Goal: Information Seeking & Learning: Learn about a topic

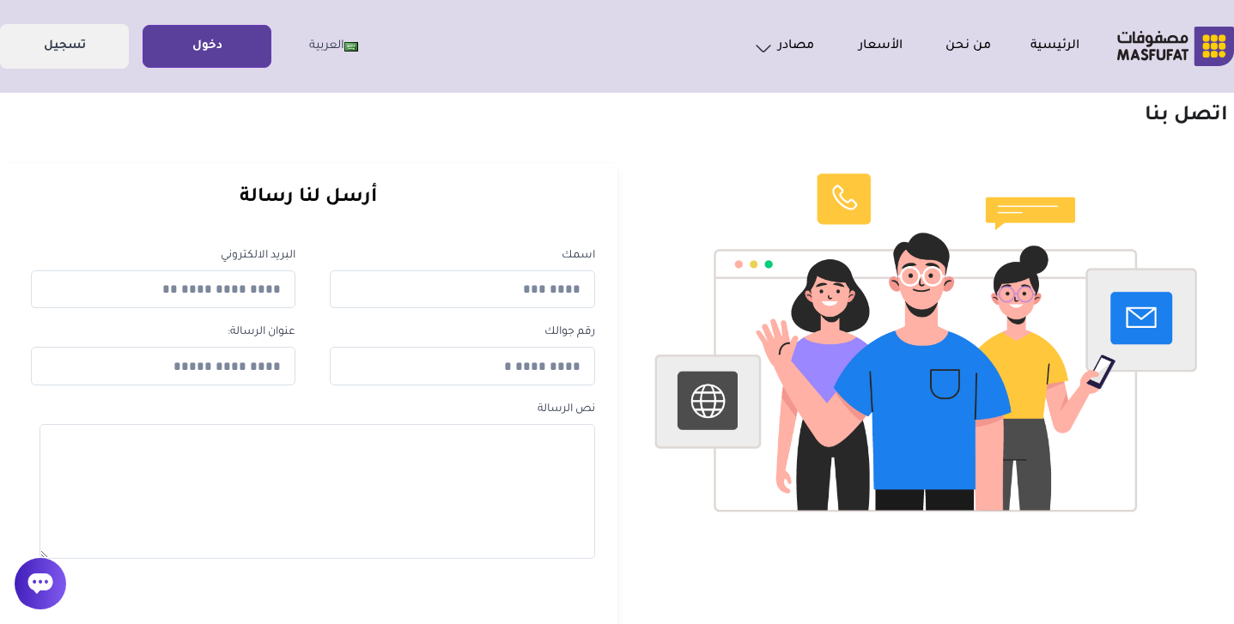
scroll to position [68, 0]
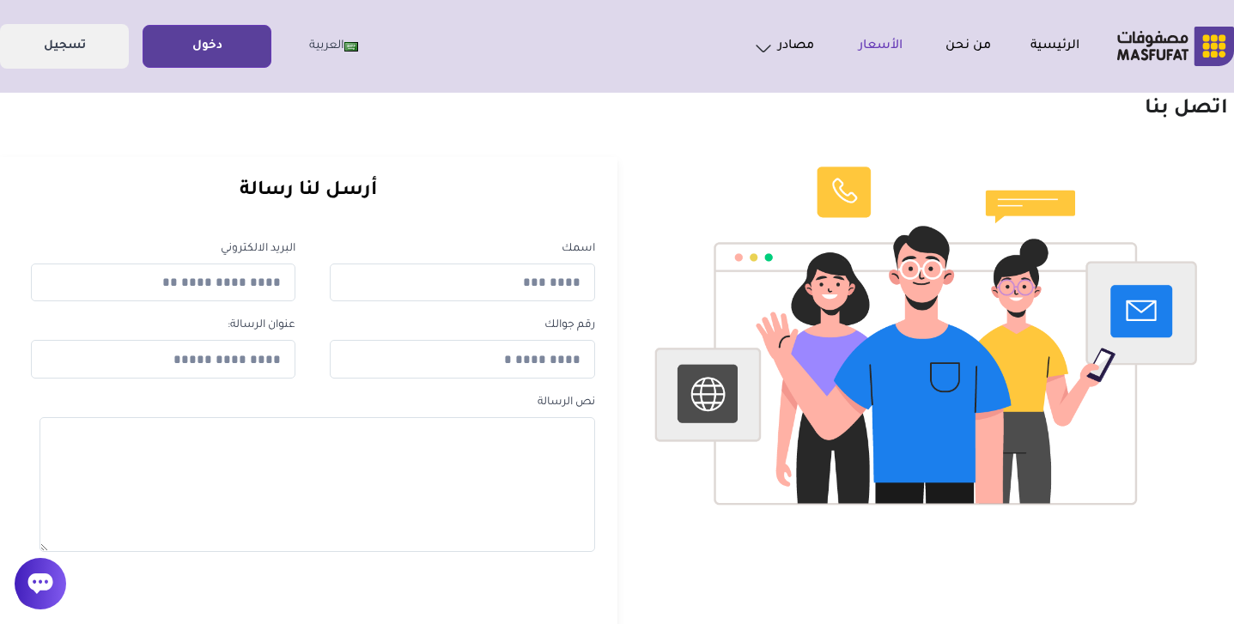
click at [877, 36] on link "الأسعار" at bounding box center [858, 46] width 88 height 21
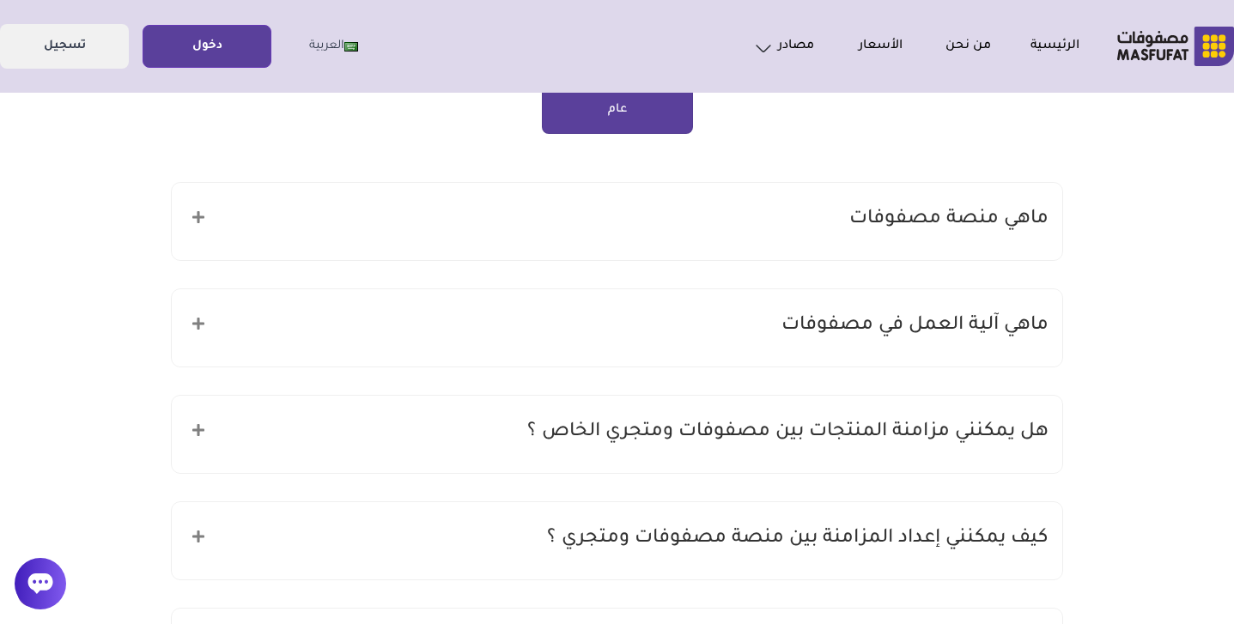
scroll to position [160, 0]
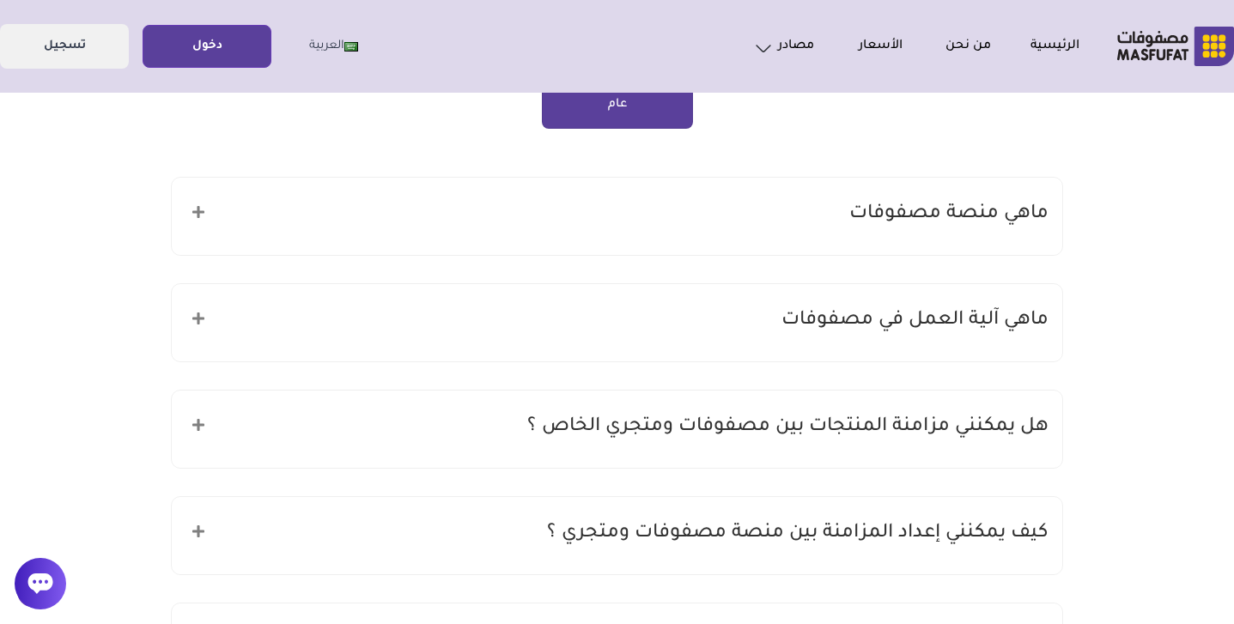
click at [921, 213] on h5 "ماهي منصة مصفوفات" at bounding box center [949, 214] width 199 height 33
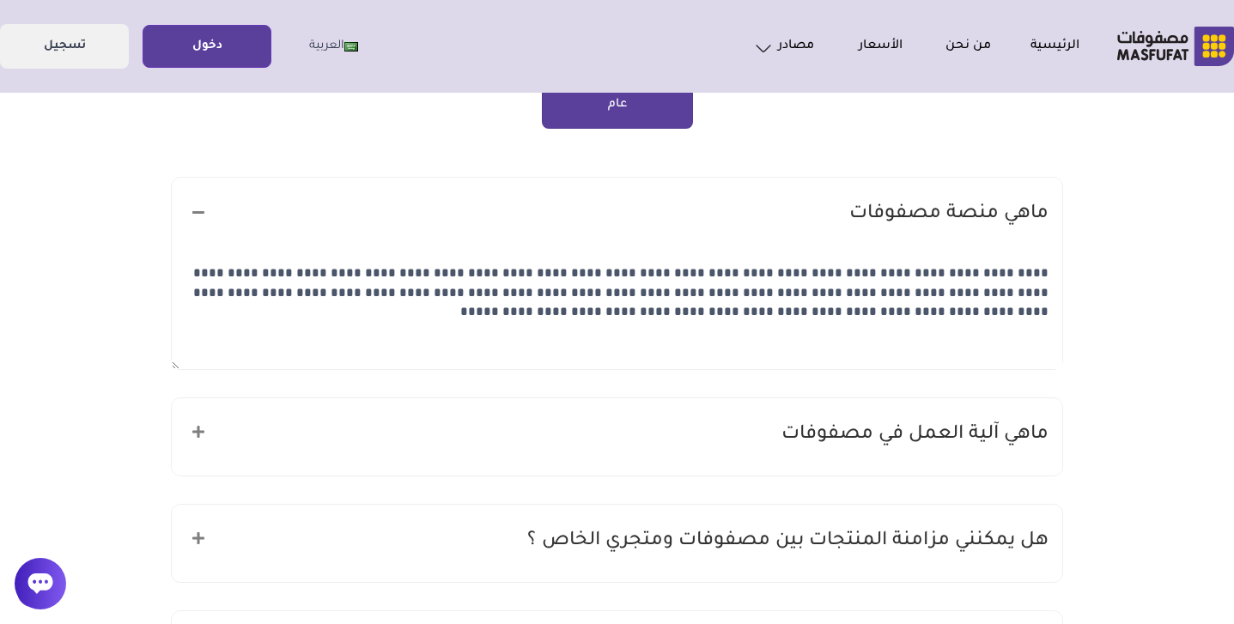
click at [921, 213] on h5 "ماهي منصة مصفوفات" at bounding box center [949, 214] width 199 height 33
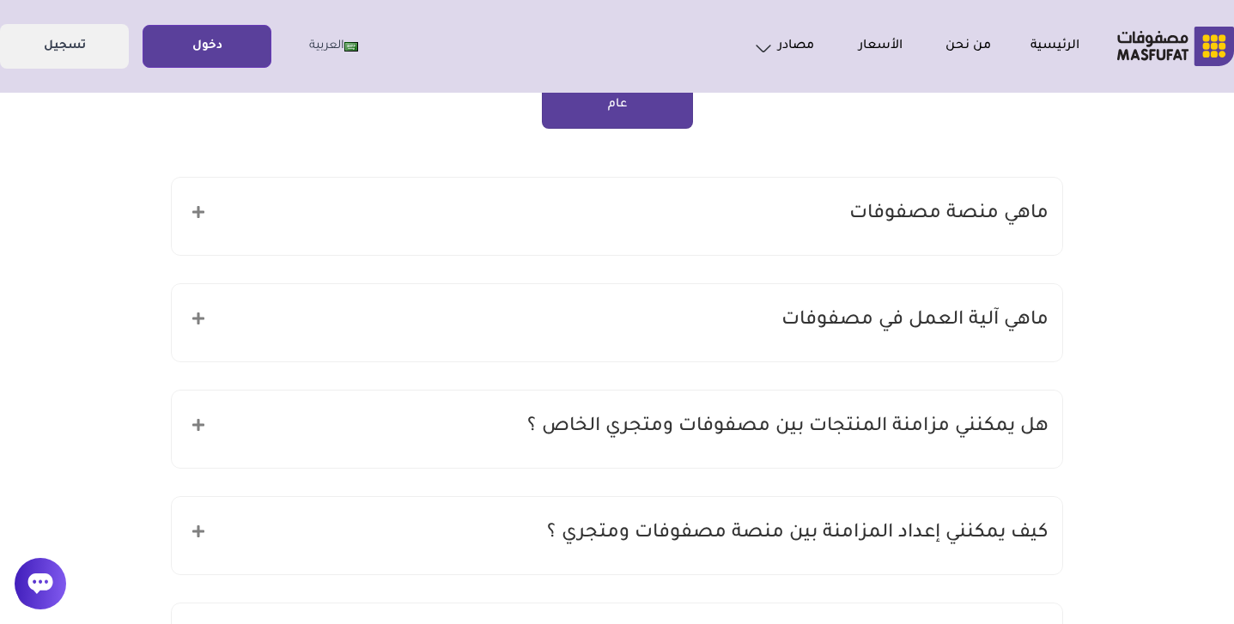
click at [880, 326] on h5 "ماهي آلية العمل في مصفوفات" at bounding box center [915, 321] width 267 height 33
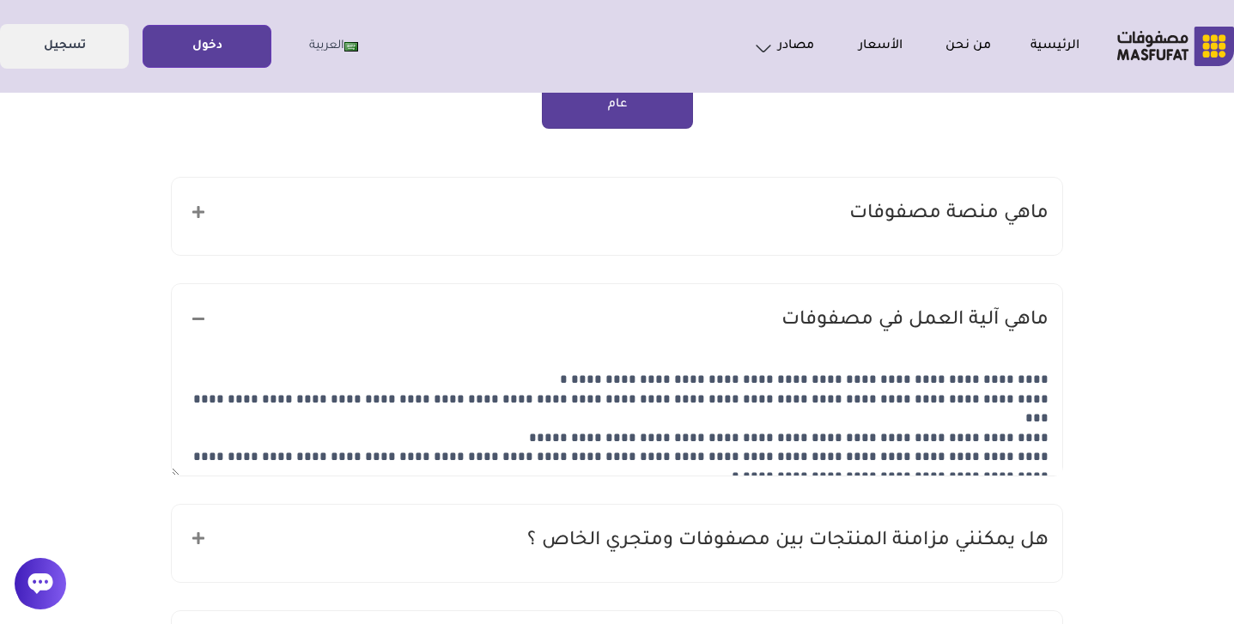
click at [880, 326] on h5 "ماهي آلية العمل في مصفوفات" at bounding box center [915, 321] width 267 height 33
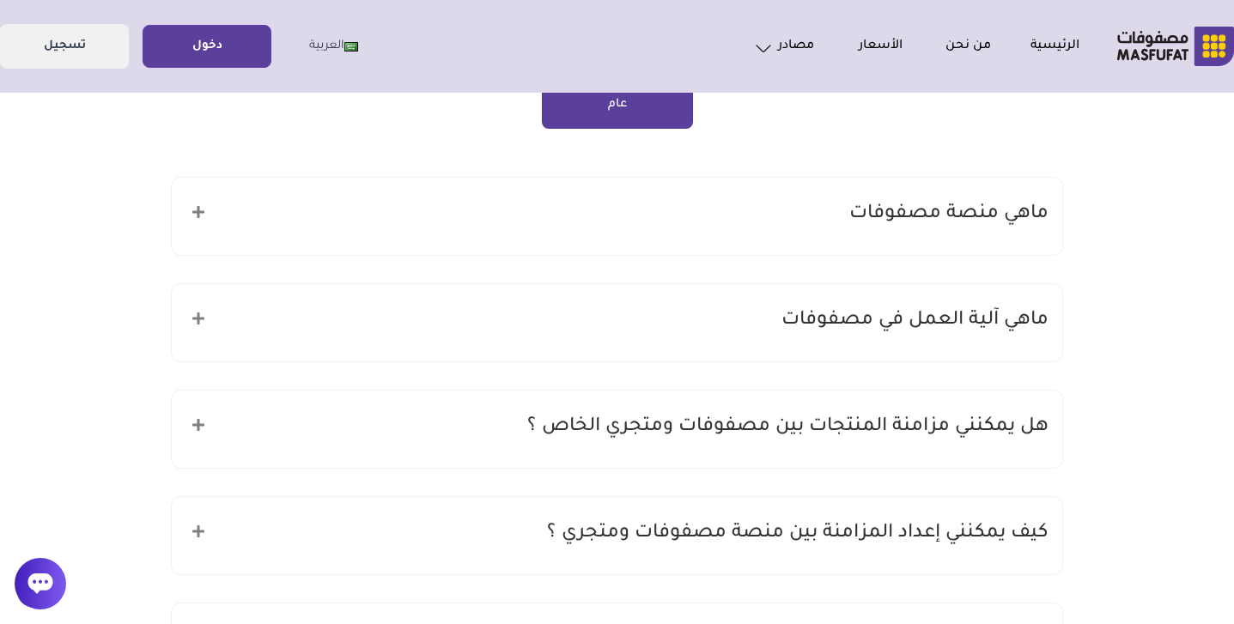
click at [868, 416] on h5 "هل يمكنني مزامنة المنتجات بين مصفوفات ومتجري الخاص ؟" at bounding box center [787, 427] width 521 height 33
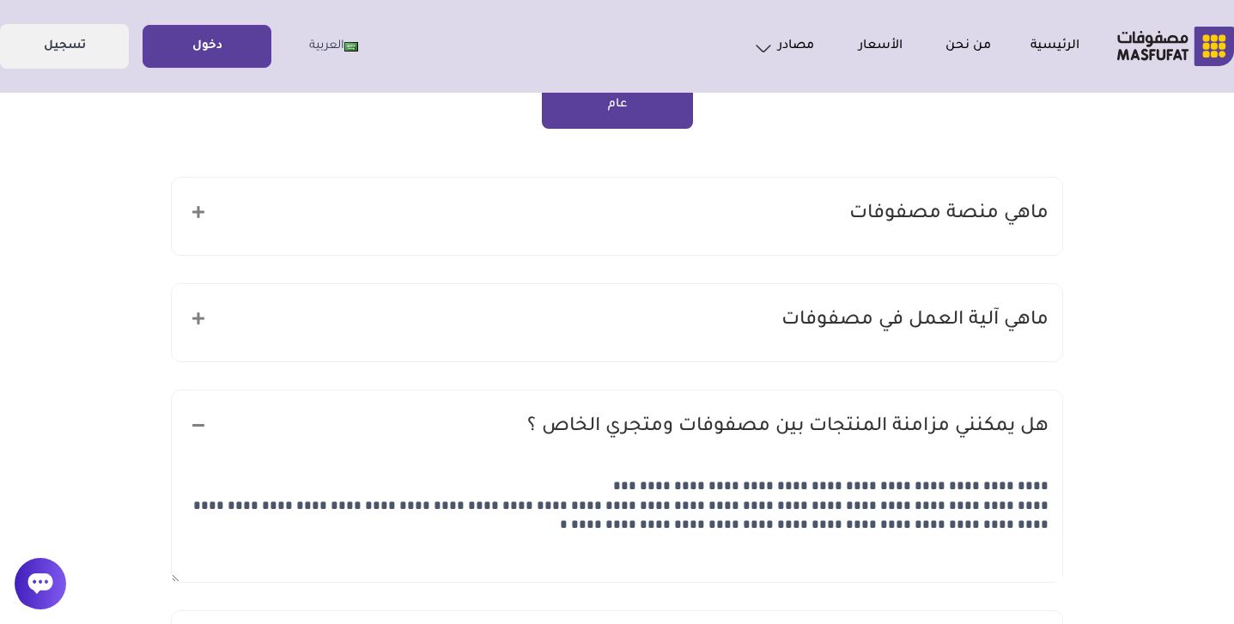
click at [868, 416] on h5 "هل يمكنني مزامنة المنتجات بين مصفوفات ومتجري الخاص ؟" at bounding box center [787, 427] width 521 height 33
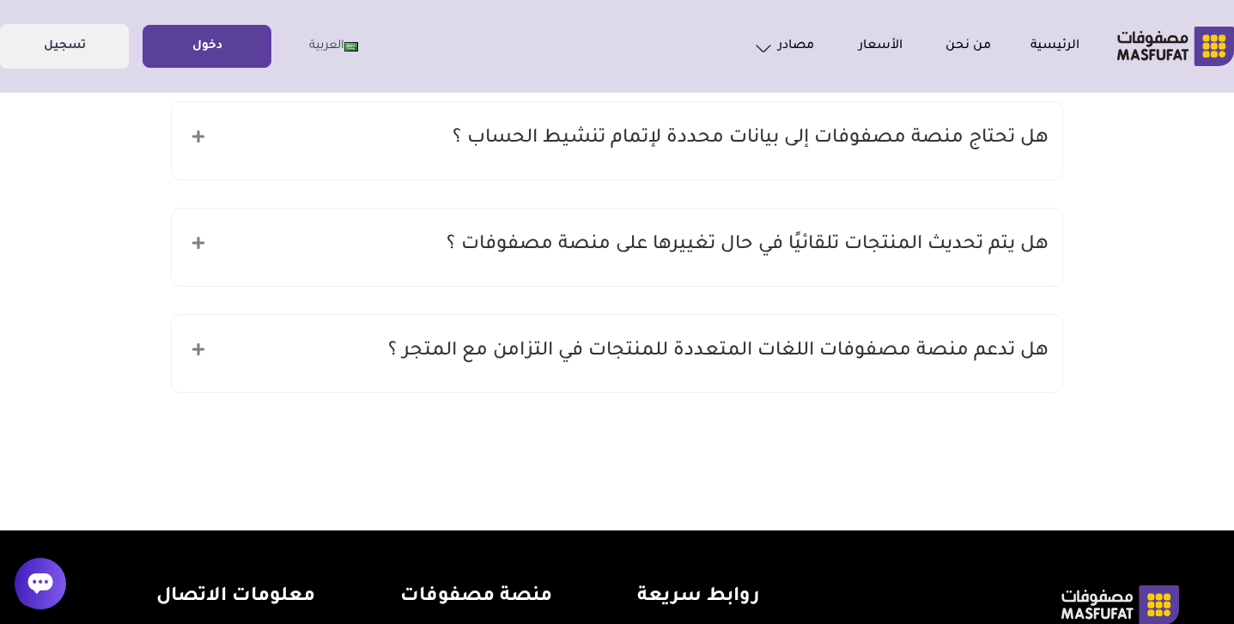
scroll to position [1001, 0]
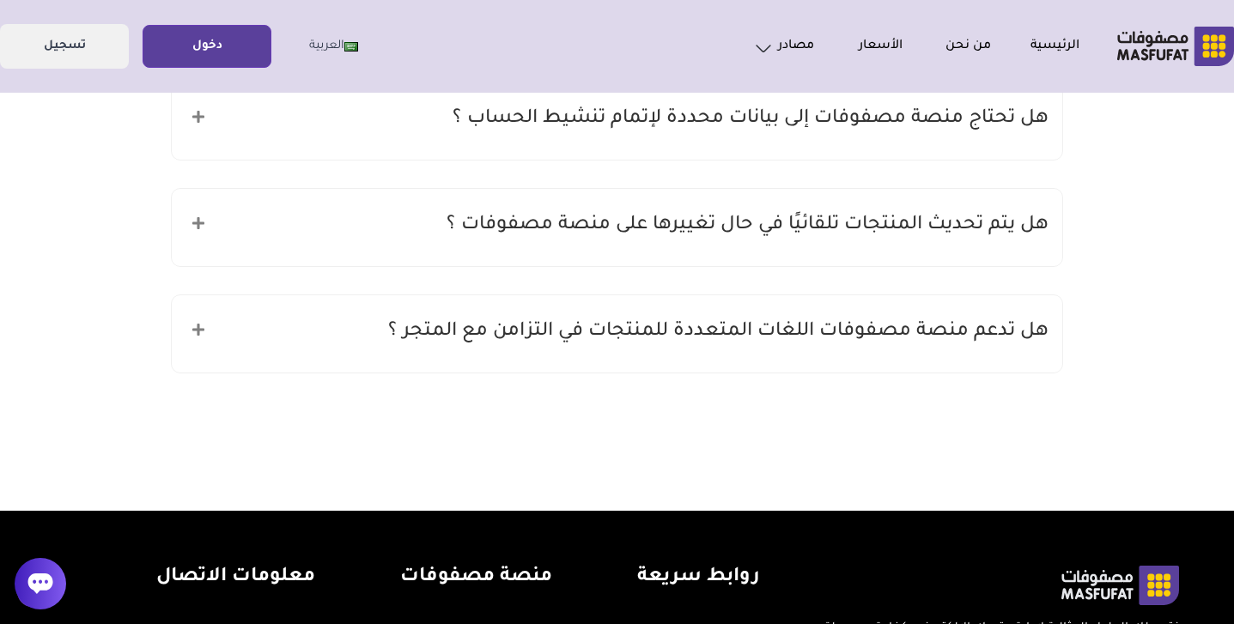
click at [841, 332] on h5 "هل تدعم منصة مصفوفات اللغات المتعددة للمنتجات في التزامن مع المتجر ؟" at bounding box center [718, 332] width 661 height 33
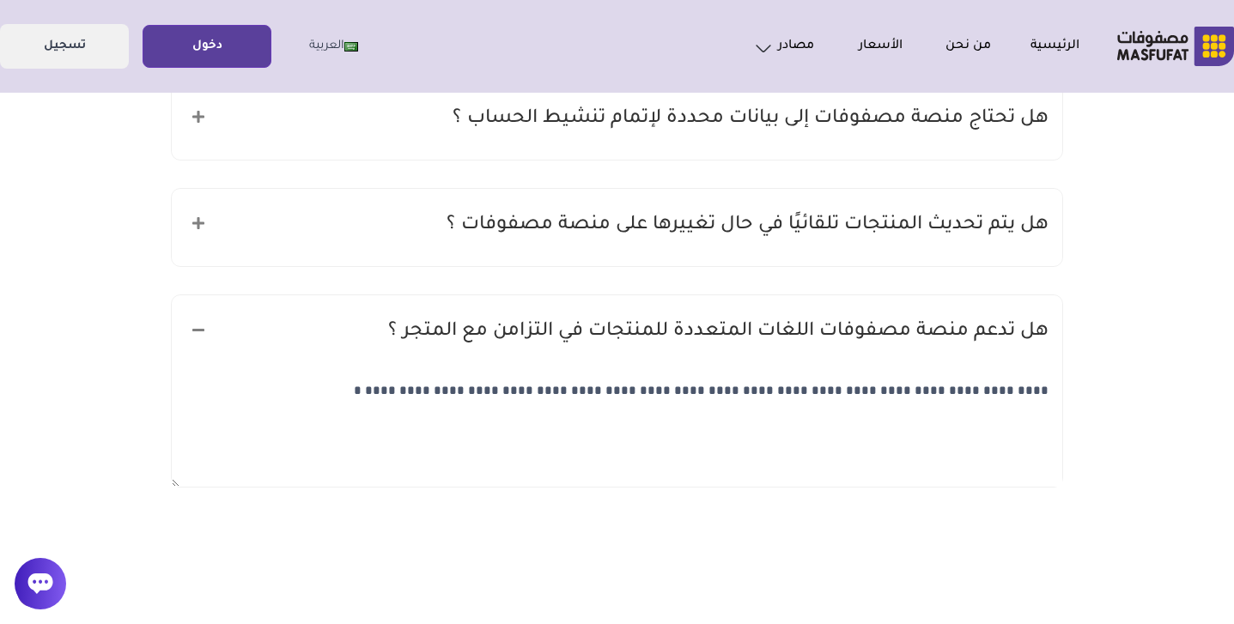
click at [841, 332] on h5 "هل تدعم منصة مصفوفات اللغات المتعددة للمنتجات في التزامن مع المتجر ؟" at bounding box center [718, 332] width 661 height 33
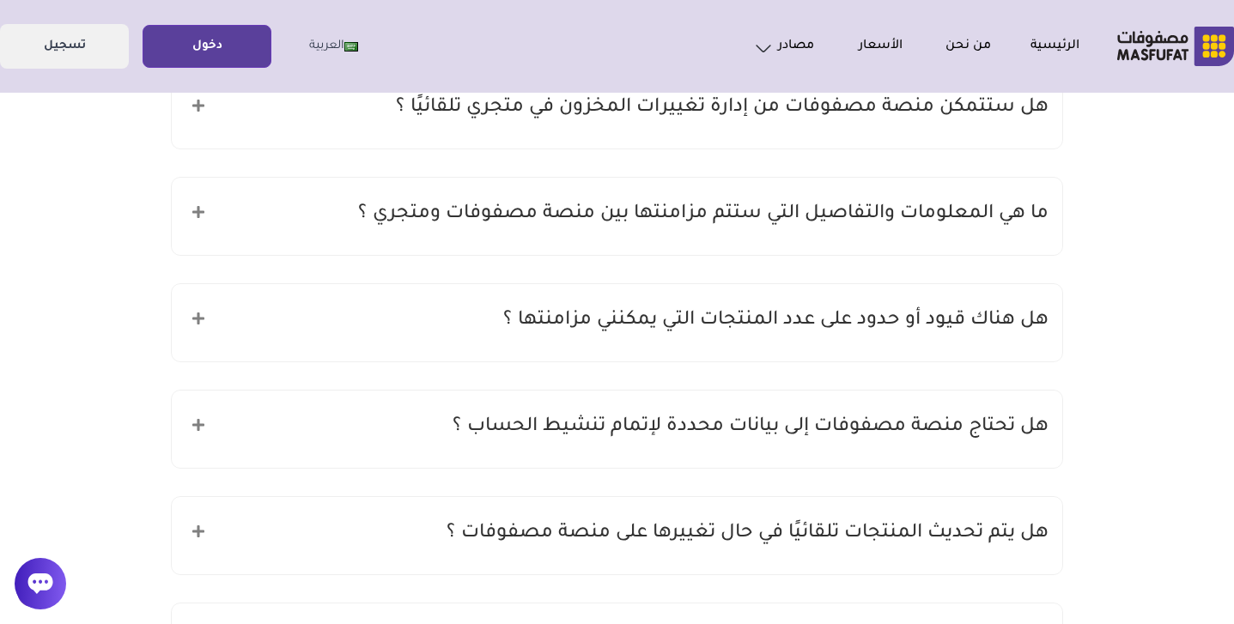
scroll to position [663, 0]
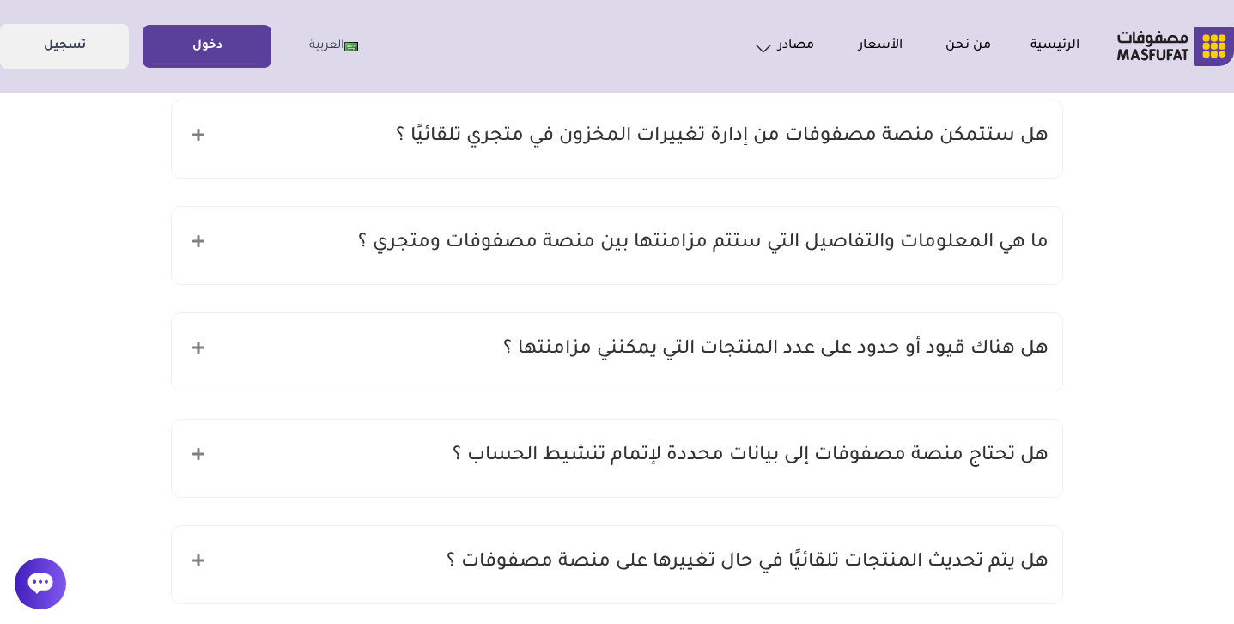
click at [716, 461] on h5 "هل تحتاج منصة مصفوفات إلى بيانات محددة لإتمام تنشيط الحساب ؟" at bounding box center [751, 457] width 596 height 33
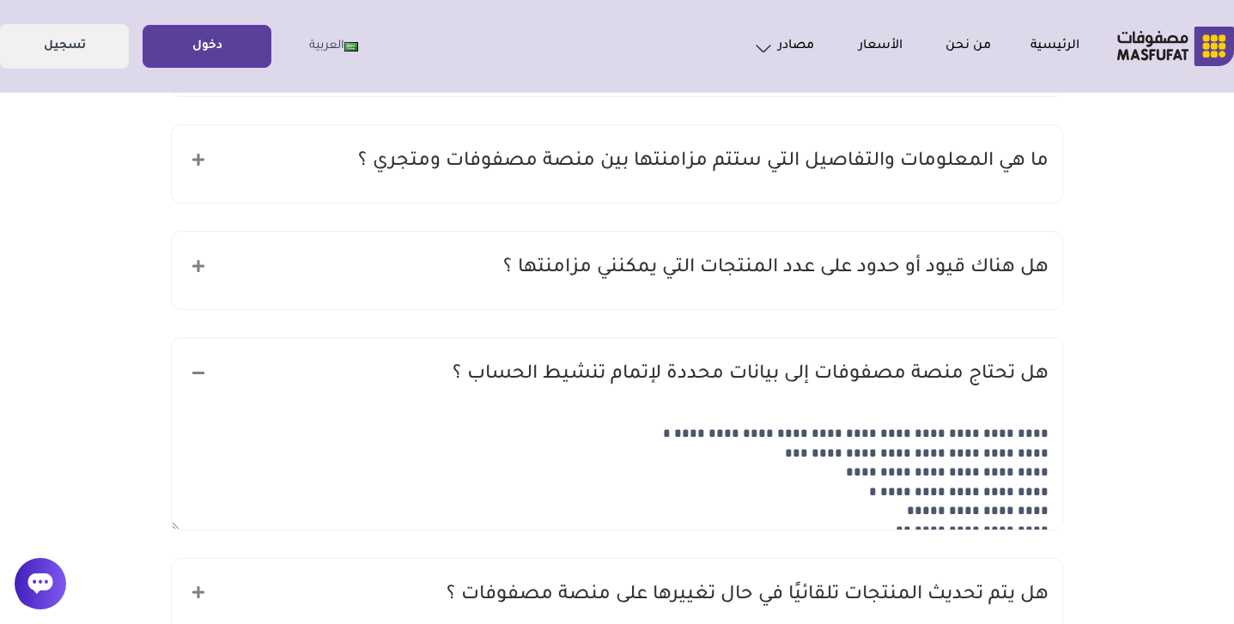
scroll to position [770, 0]
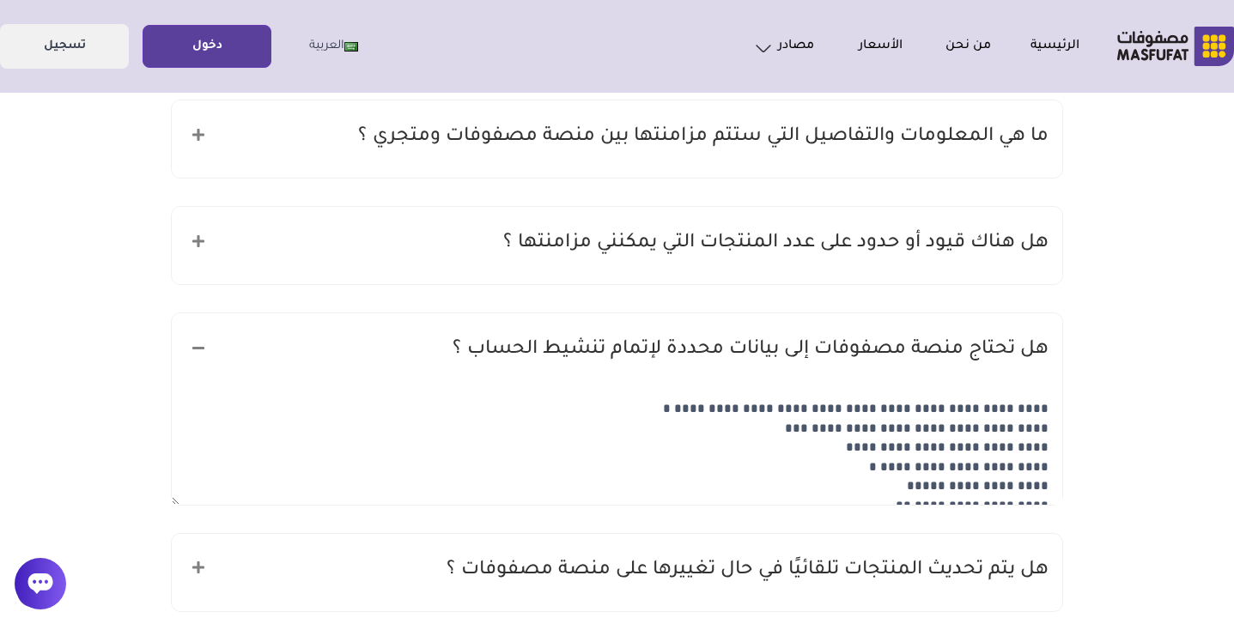
click at [795, 432] on textarea "**********" at bounding box center [617, 448] width 891 height 114
click at [1072, 387] on body "الرئيسية من نحن الأسعار مصادر الاسئلة الشائعة مدونة" at bounding box center [617, 288] width 1234 height 1840
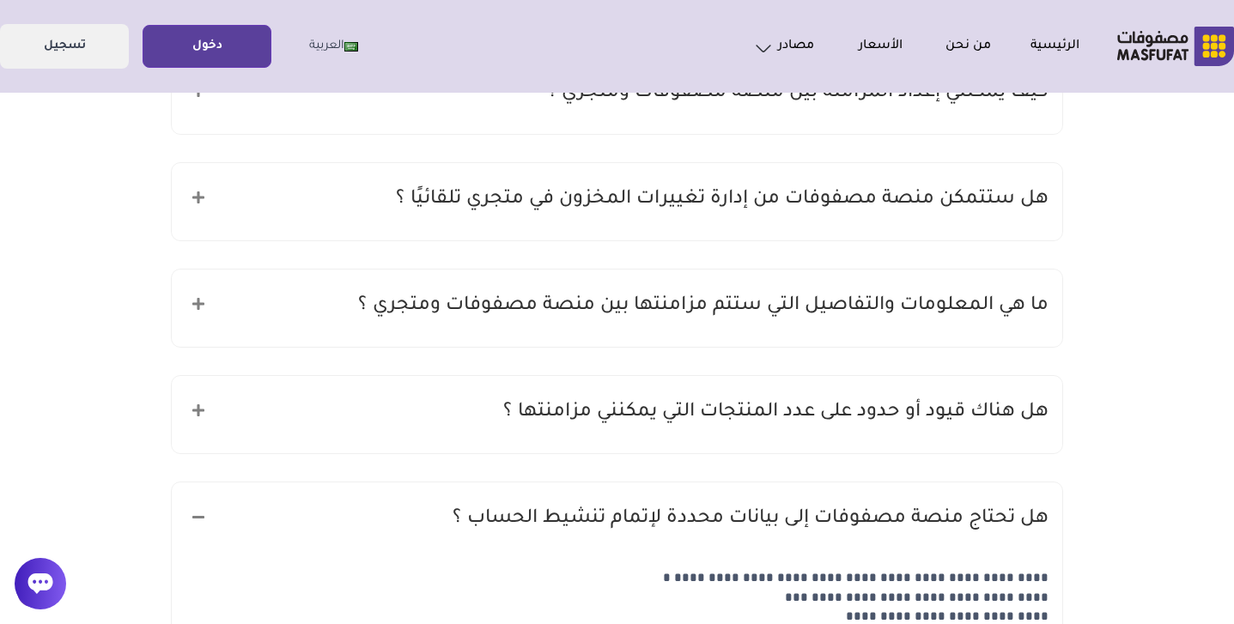
scroll to position [586, 0]
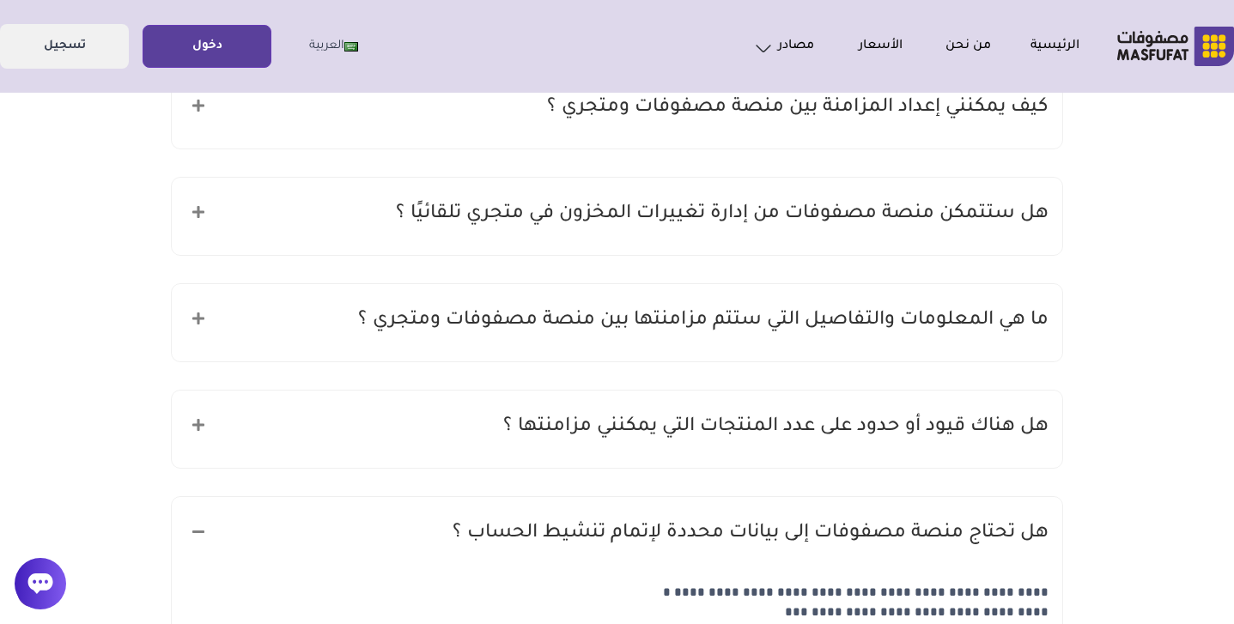
click at [810, 448] on div "هل هناك قيود أو حدود على عدد المنتجات التي يمكنني مزامنتها ؟" at bounding box center [617, 429] width 891 height 77
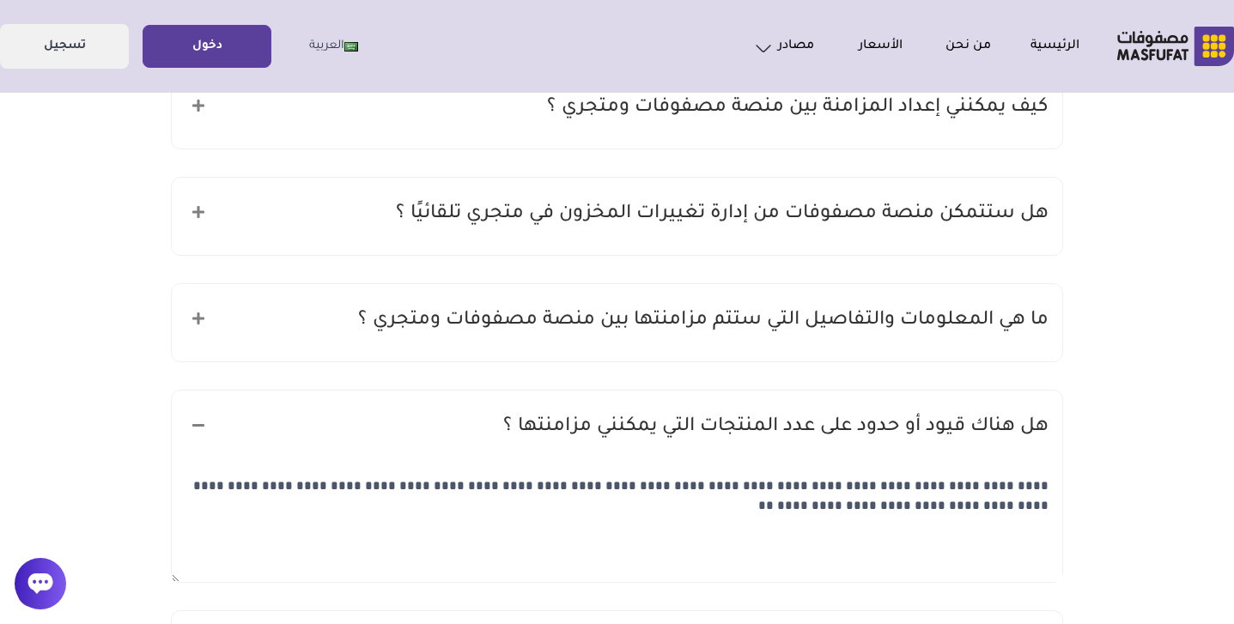
click at [810, 448] on div "هل هناك قيود أو حدود على عدد المنتجات التي يمكنني مزامنتها ؟" at bounding box center [617, 429] width 891 height 77
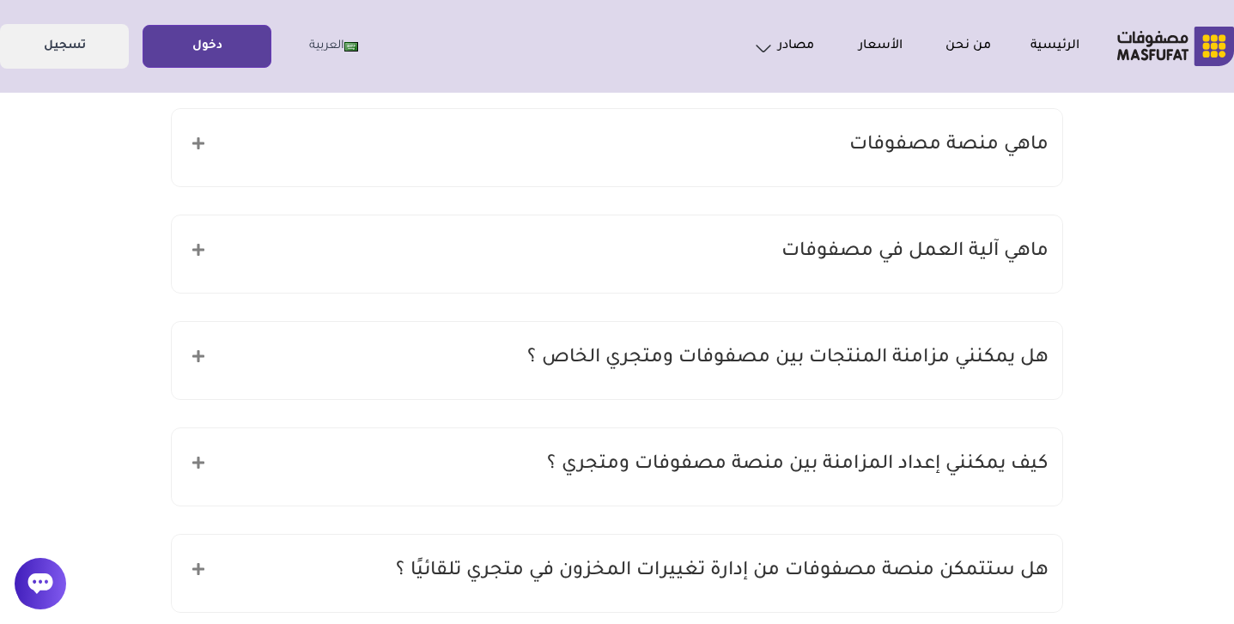
scroll to position [224, 0]
